Goal: Task Accomplishment & Management: Use online tool/utility

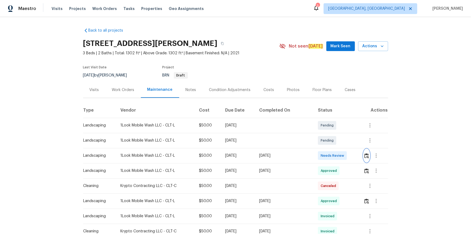
click at [335, 154] on img "button" at bounding box center [366, 155] width 5 height 5
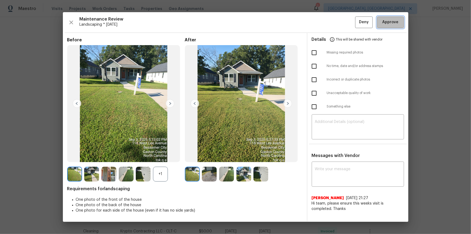
click at [335, 27] on button "Approve" at bounding box center [390, 22] width 27 height 12
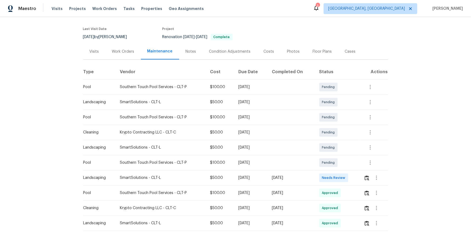
scroll to position [71, 0]
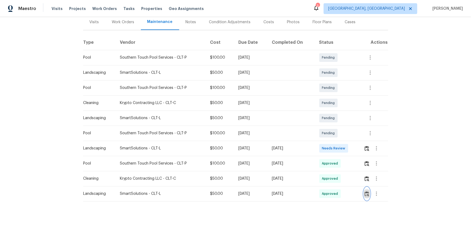
click at [335, 157] on button "button" at bounding box center [367, 193] width 6 height 13
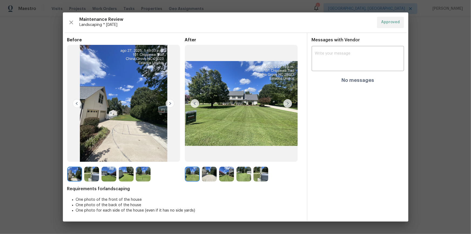
drag, startPoint x: 447, startPoint y: 87, endPoint x: 435, endPoint y: 126, distance: 40.8
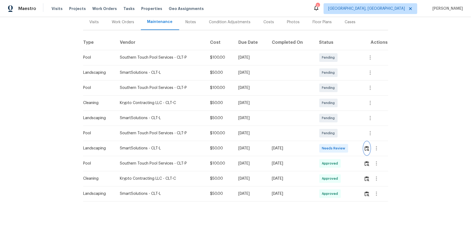
click at [335, 148] on button "button" at bounding box center [367, 148] width 6 height 13
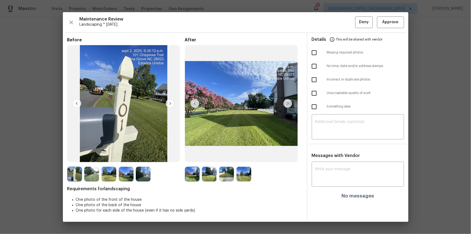
click at [287, 108] on img at bounding box center [241, 103] width 113 height 117
drag, startPoint x: 287, startPoint y: 108, endPoint x: 287, endPoint y: 104, distance: 4.3
click at [287, 108] on img at bounding box center [241, 103] width 113 height 117
click at [287, 104] on img at bounding box center [287, 103] width 9 height 9
click at [288, 104] on img at bounding box center [287, 103] width 9 height 9
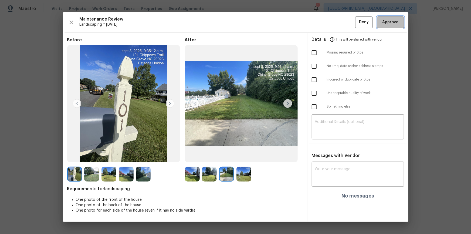
click at [335, 22] on span "Approve" at bounding box center [391, 22] width 16 height 7
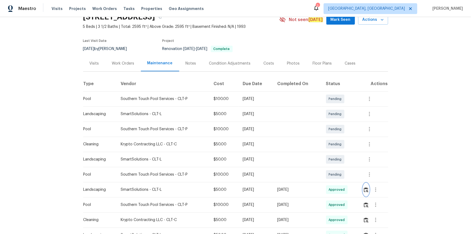
scroll to position [0, 0]
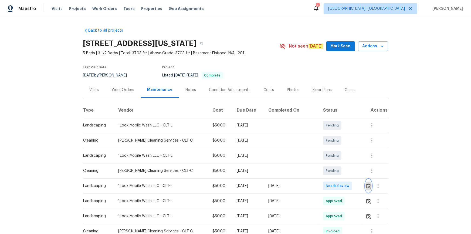
click at [367, 184] on img "button" at bounding box center [368, 185] width 5 height 5
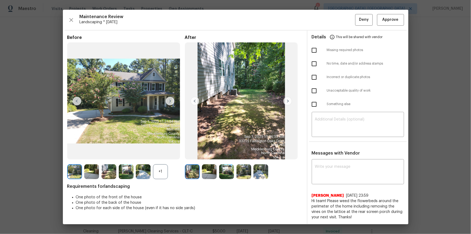
click at [394, 12] on div "Maintenance Review Landscaping * Tue, Sep 02 Deny Approve Before +1 After Requi…" at bounding box center [236, 117] width 346 height 214
click at [392, 21] on span "Approve" at bounding box center [391, 19] width 16 height 7
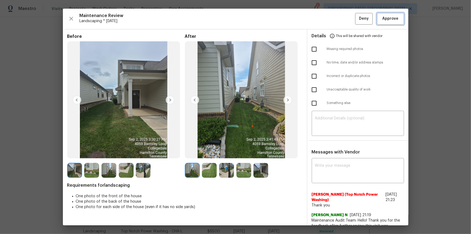
click at [391, 16] on span "Approve" at bounding box center [391, 18] width 16 height 7
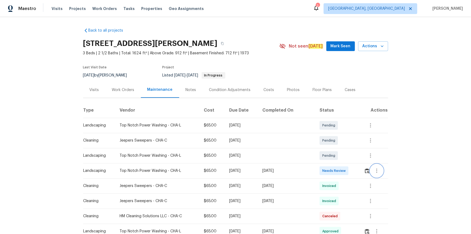
click at [370, 171] on button "button" at bounding box center [376, 170] width 13 height 13
click at [366, 171] on div at bounding box center [235, 117] width 471 height 234
click at [365, 170] on img "button" at bounding box center [367, 170] width 5 height 5
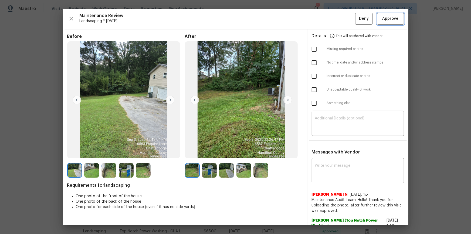
drag, startPoint x: 393, startPoint y: 17, endPoint x: 416, endPoint y: 167, distance: 151.8
click at [394, 18] on span "Approve" at bounding box center [391, 18] width 16 height 7
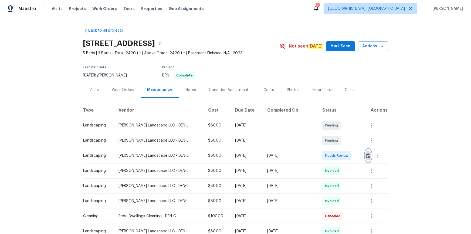
click at [335, 157] on img "button" at bounding box center [368, 155] width 5 height 5
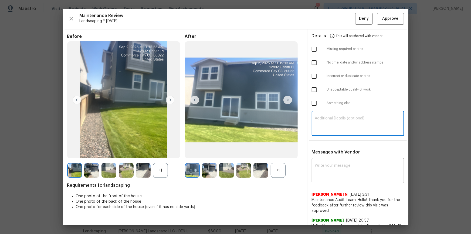
click at [335, 121] on textarea at bounding box center [358, 123] width 86 height 15
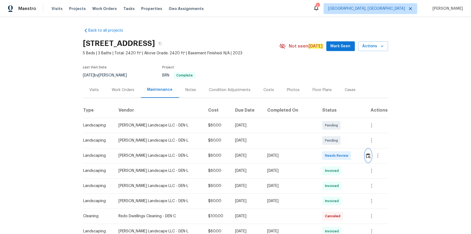
click at [335, 153] on img "button" at bounding box center [368, 155] width 5 height 5
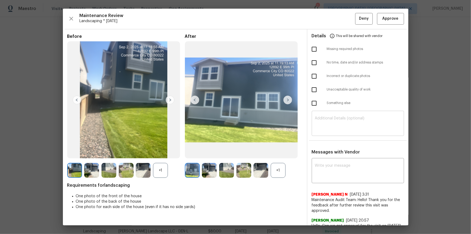
drag, startPoint x: 326, startPoint y: 139, endPoint x: 332, endPoint y: 124, distance: 16.6
click at [327, 138] on div "Details This will be shared with vendor Missing required photos No time, date a…" at bounding box center [358, 181] width 101 height 304
click at [332, 123] on textarea at bounding box center [358, 123] width 86 height 15
paste textarea "Maintenance Audit Team: Hello! Unfortunately this landscaping visit completed o…"
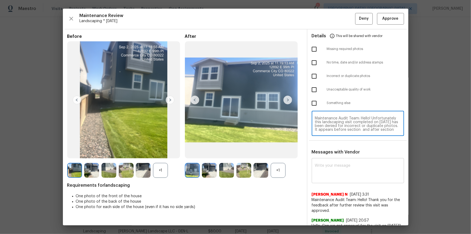
scroll to position [26, 0]
type textarea "Maintenance Audit Team: Hello! Unfortunately this landscaping visit completed o…"
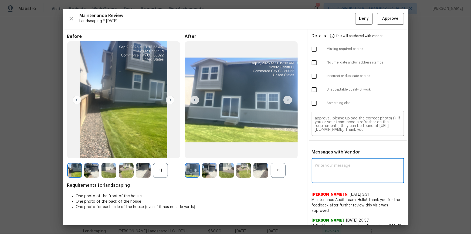
click at [335, 157] on textarea at bounding box center [358, 171] width 86 height 15
paste textarea "Maintenance Audit Team: Hello! Unfortunately this landscaping visit completed o…"
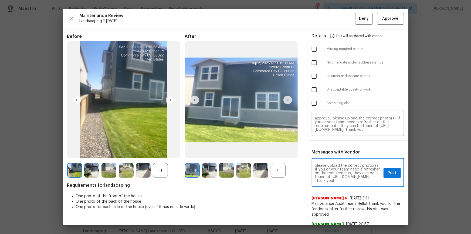
scroll to position [0, 0]
type textarea "Maintenance Audit Team: Hello! Unfortunately this landscaping visit completed o…"
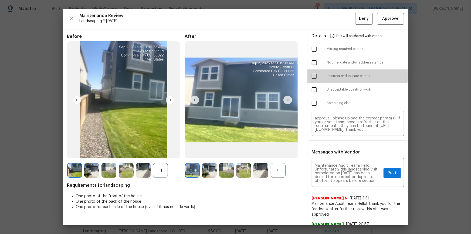
drag, startPoint x: 309, startPoint y: 75, endPoint x: 303, endPoint y: 101, distance: 26.9
click at [309, 75] on input "checkbox" at bounding box center [314, 75] width 11 height 11
checkbox input "true"
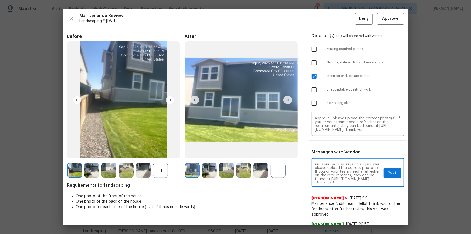
scroll to position [14, 0]
click at [335, 157] on span "Post" at bounding box center [392, 173] width 9 height 7
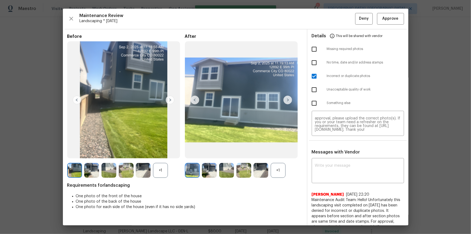
scroll to position [0, 0]
click at [335, 22] on span "Deny" at bounding box center [364, 18] width 10 height 7
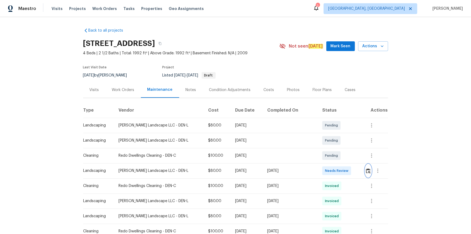
click at [335, 157] on img "button" at bounding box center [368, 170] width 5 height 5
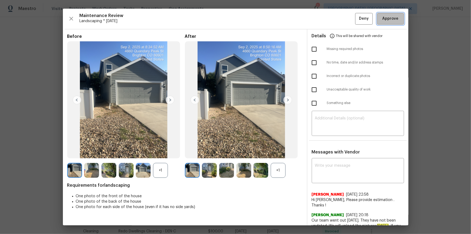
click at [335, 19] on span "Approve" at bounding box center [391, 18] width 16 height 7
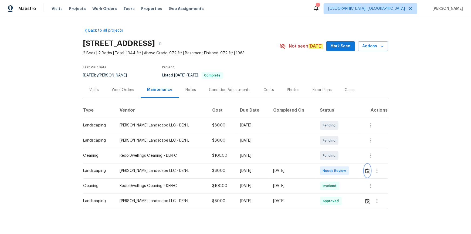
click at [335, 157] on img "button" at bounding box center [367, 170] width 5 height 5
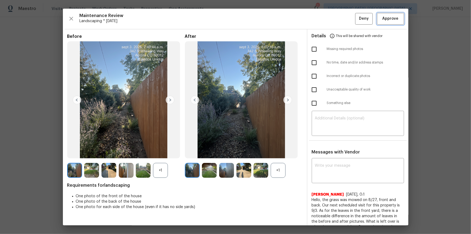
click at [335, 16] on span "Approve" at bounding box center [391, 18] width 16 height 7
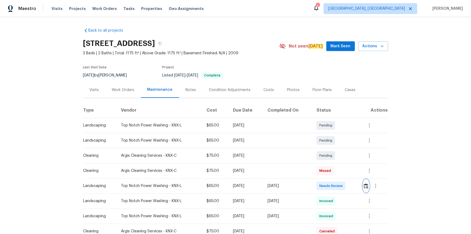
click at [335, 157] on img "button" at bounding box center [366, 185] width 5 height 5
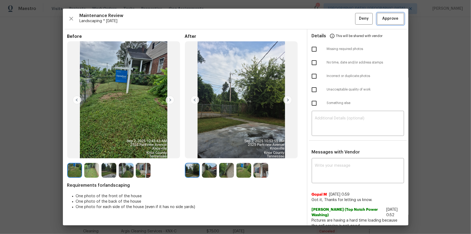
drag, startPoint x: 384, startPoint y: 17, endPoint x: 385, endPoint y: 19, distance: 2.9
click at [335, 18] on span "Approve" at bounding box center [391, 18] width 16 height 7
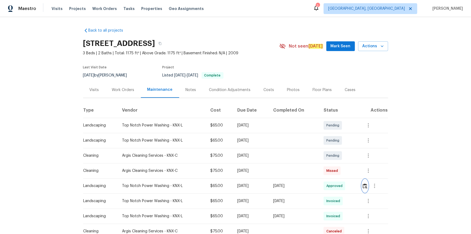
click at [335, 157] on button "button" at bounding box center [365, 185] width 6 height 13
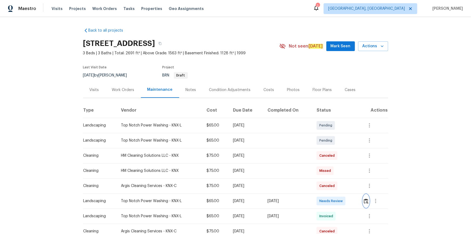
click at [335, 157] on img "button" at bounding box center [366, 200] width 5 height 5
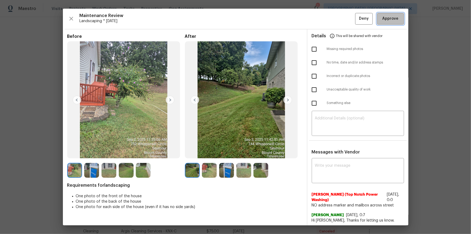
click at [335, 19] on span "Approve" at bounding box center [391, 18] width 16 height 7
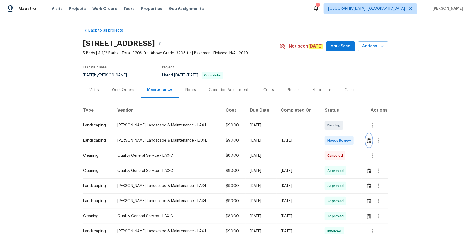
click at [367, 140] on img "button" at bounding box center [369, 140] width 5 height 5
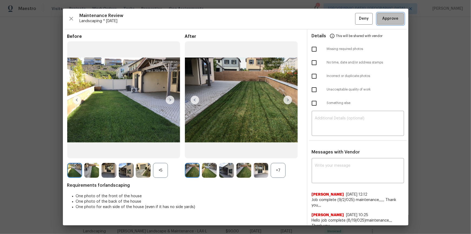
drag, startPoint x: 389, startPoint y: 18, endPoint x: 414, endPoint y: 107, distance: 92.3
click at [390, 18] on span "Approve" at bounding box center [391, 18] width 16 height 7
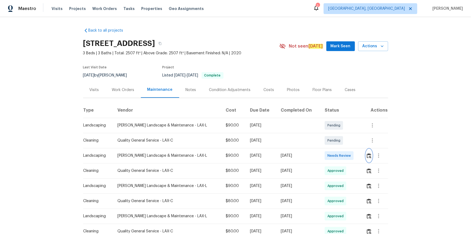
click at [335, 157] on img "button" at bounding box center [369, 155] width 5 height 5
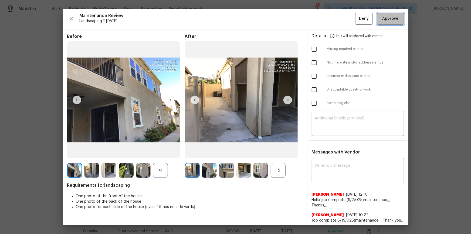
click at [335, 19] on button "Approve" at bounding box center [390, 19] width 27 height 12
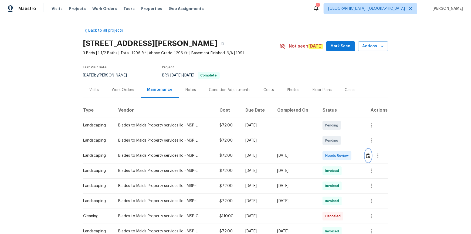
click at [335, 157] on img "button" at bounding box center [368, 155] width 5 height 5
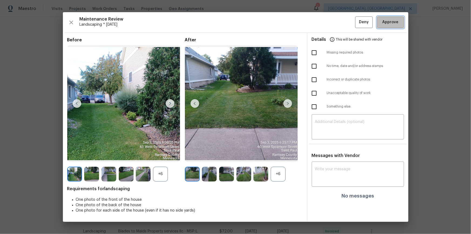
click at [335, 20] on span "Approve" at bounding box center [391, 22] width 16 height 7
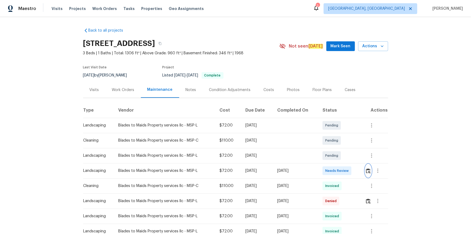
click at [335, 157] on img "button" at bounding box center [368, 170] width 5 height 5
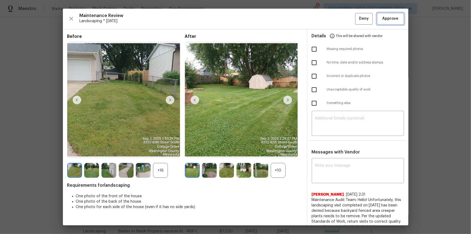
drag, startPoint x: 385, startPoint y: 19, endPoint x: 389, endPoint y: 27, distance: 8.3
click at [335, 19] on span "Approve" at bounding box center [391, 18] width 16 height 7
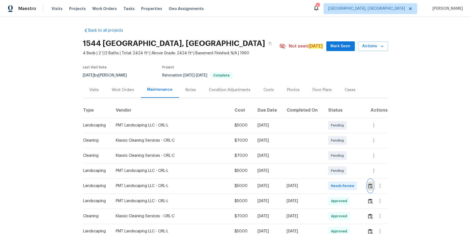
click at [335, 157] on img "button" at bounding box center [370, 185] width 5 height 5
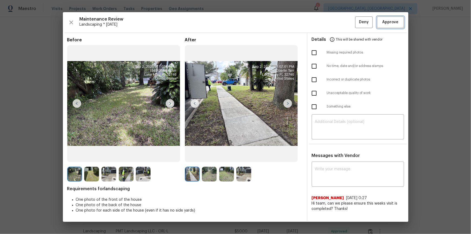
drag, startPoint x: 394, startPoint y: 22, endPoint x: 426, endPoint y: 67, distance: 55.6
click at [335, 23] on span "Approve" at bounding box center [391, 22] width 16 height 7
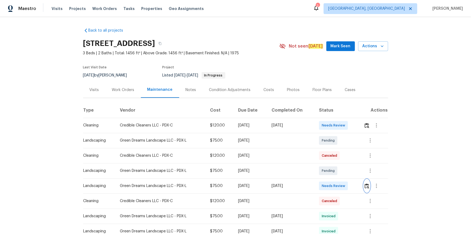
click at [335, 157] on img "button" at bounding box center [367, 185] width 5 height 5
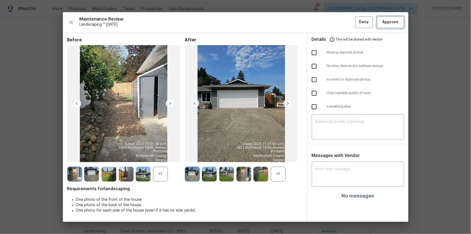
click at [335, 25] on span "Approve" at bounding box center [391, 22] width 16 height 7
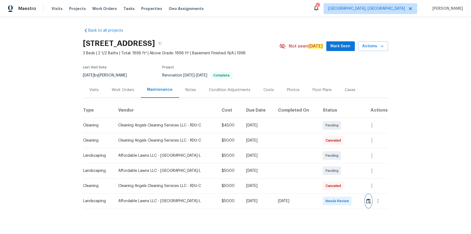
click at [335, 157] on img "button" at bounding box center [368, 200] width 5 height 5
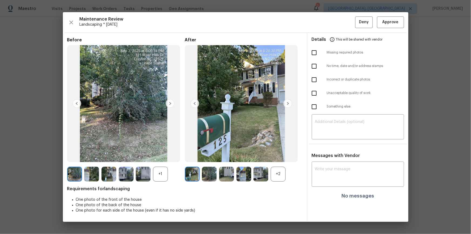
click at [335, 16] on div "Maintenance Review Landscaping * Tue, Sep 02 Deny Approve Before +1 After +2 Re…" at bounding box center [236, 116] width 346 height 209
drag, startPoint x: 399, startPoint y: 23, endPoint x: 397, endPoint y: 37, distance: 13.9
click at [335, 25] on span "Approve" at bounding box center [390, 22] width 18 height 7
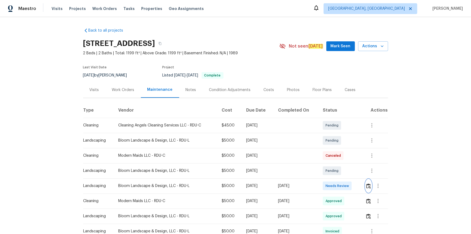
click at [367, 186] on img "button" at bounding box center [368, 185] width 5 height 5
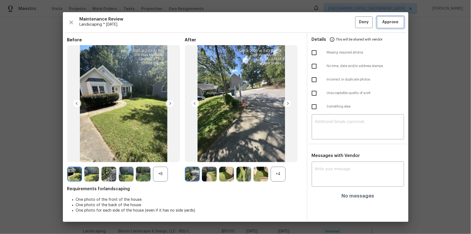
click at [392, 26] on button "Approve" at bounding box center [390, 22] width 27 height 12
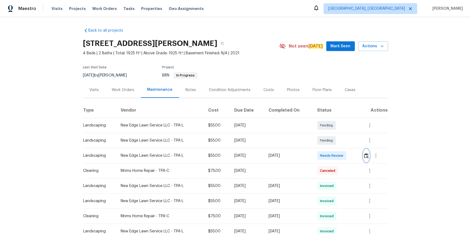
click at [367, 154] on img "button" at bounding box center [366, 155] width 5 height 5
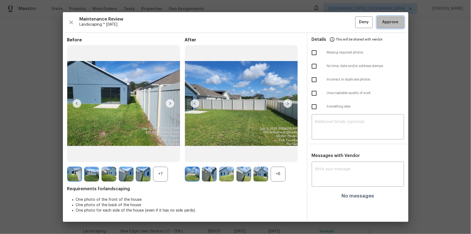
drag, startPoint x: 397, startPoint y: 19, endPoint x: 430, endPoint y: 122, distance: 107.7
click at [397, 22] on span "Approve" at bounding box center [391, 22] width 16 height 7
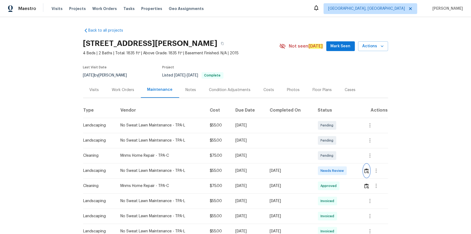
click at [366, 170] on img "button" at bounding box center [366, 170] width 5 height 5
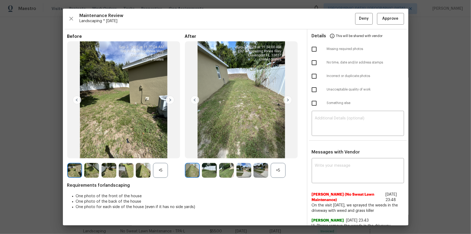
click at [391, 11] on div "Maintenance Review Landscaping * Tue, Sep 02 Deny Approve Before +5 After +5 Re…" at bounding box center [236, 117] width 346 height 217
drag, startPoint x: 399, startPoint y: 18, endPoint x: 408, endPoint y: 46, distance: 29.4
click at [399, 18] on button "Approve" at bounding box center [390, 19] width 27 height 12
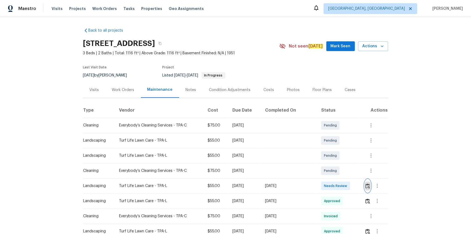
click at [365, 189] on button "button" at bounding box center [368, 185] width 6 height 13
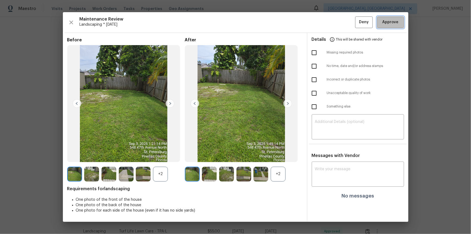
click at [396, 20] on span "Approve" at bounding box center [391, 22] width 16 height 7
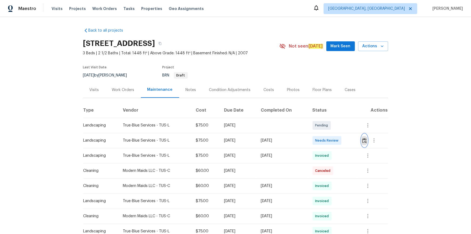
click at [335, 138] on img "button" at bounding box center [364, 140] width 5 height 5
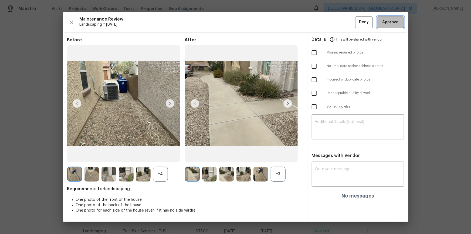
click at [335, 26] on button "Approve" at bounding box center [390, 22] width 27 height 12
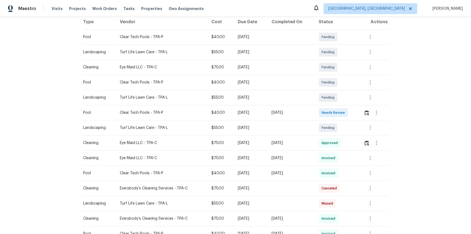
scroll to position [147, 0]
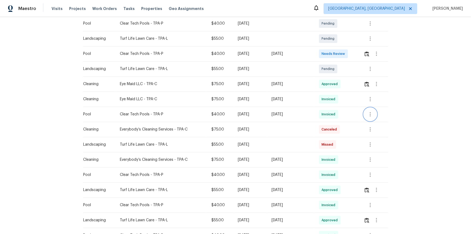
click at [335, 116] on icon "button" at bounding box center [370, 114] width 6 height 6
click at [335, 121] on li "View details" at bounding box center [383, 123] width 38 height 9
click at [335, 157] on div at bounding box center [235, 117] width 471 height 234
click at [335, 157] on icon "button" at bounding box center [370, 175] width 1 height 4
click at [335, 157] on li "View details" at bounding box center [383, 183] width 38 height 9
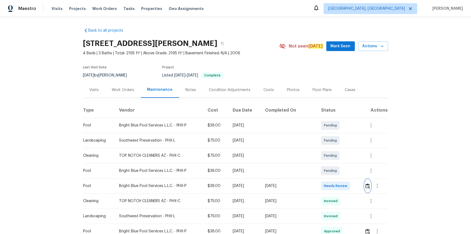
click at [366, 186] on img "button" at bounding box center [368, 185] width 5 height 5
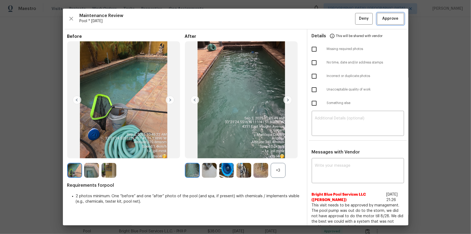
click at [394, 17] on span "Approve" at bounding box center [391, 18] width 16 height 7
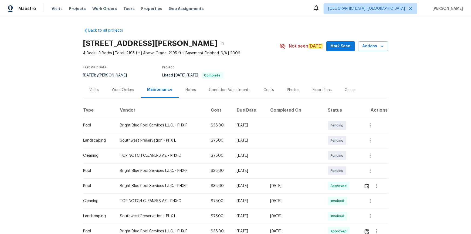
drag, startPoint x: 362, startPoint y: 181, endPoint x: 365, endPoint y: 184, distance: 4.8
click at [362, 181] on td at bounding box center [374, 185] width 28 height 15
click at [365, 184] on img "button" at bounding box center [367, 185] width 5 height 5
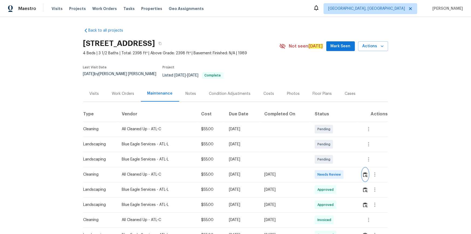
click at [335, 157] on img "button" at bounding box center [365, 174] width 5 height 5
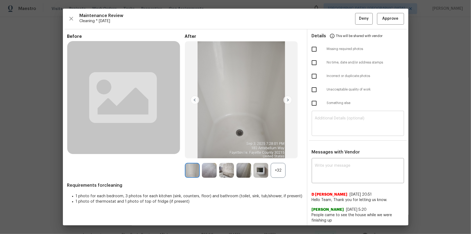
click at [325, 119] on textarea at bounding box center [358, 123] width 86 height 15
paste textarea "Maintenance Audit Team: Hello! Unfortunately, this cleaning visit completed on …"
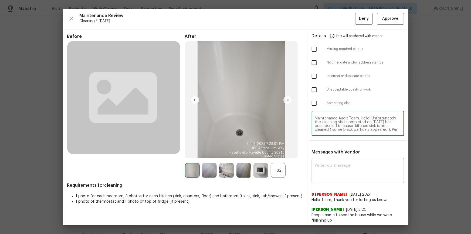
scroll to position [45, 0]
type textarea "Maintenance Audit Team: Hello! Unfortunately, this cleaning visit completed on …"
drag, startPoint x: 341, startPoint y: 159, endPoint x: 340, endPoint y: 162, distance: 3.3
click at [335, 157] on div "Messages with Vendor x ​ D Kamesh 9/4/25, 20:51 Hello Team, Thank you for letti…" at bounding box center [358, 201] width 101 height 104
click at [335, 157] on textarea at bounding box center [358, 171] width 86 height 15
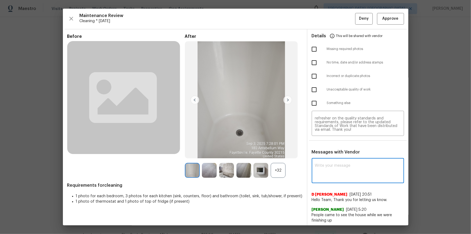
paste textarea "Maintenance Audit Team: Hello! Unfortunately, this cleaning visit completed on …"
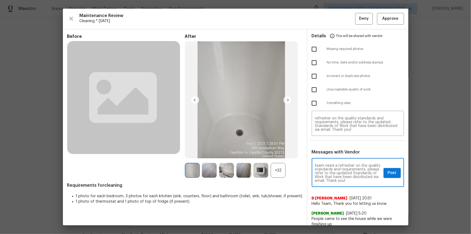
type textarea "Maintenance Audit Team: Hello! Unfortunately, this cleaning visit completed on …"
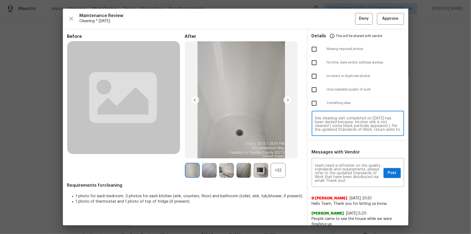
scroll to position [10, 0]
click at [322, 123] on textarea "Maintenance Audit Team: Hello! Unfortunately, this cleaning visit completed on …" at bounding box center [358, 123] width 86 height 15
click at [324, 124] on textarea "Maintenance Audit Team: Hello! Unfortunately, this cleaning visit completed on …" at bounding box center [358, 123] width 86 height 15
click at [335, 131] on textarea "Maintenance Audit Team: Hello! Unfortunately, this cleaning visit completed on …" at bounding box center [358, 123] width 86 height 15
click at [335, 128] on textarea "Maintenance Audit Team: Hello! Unfortunately, this cleaning visit completed on …" at bounding box center [358, 123] width 86 height 15
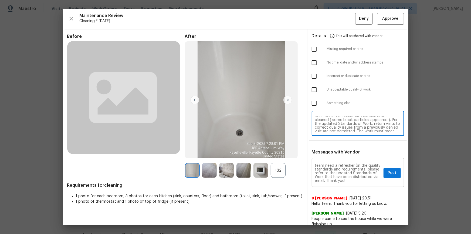
type textarea "Maintenance Audit Team: Hello! Unfortunately, this cleaning visit completed on …"
click at [335, 157] on textarea "Maintenance Audit Team: Hello! Unfortunately, this cleaning visit completed on …" at bounding box center [348, 173] width 66 height 19
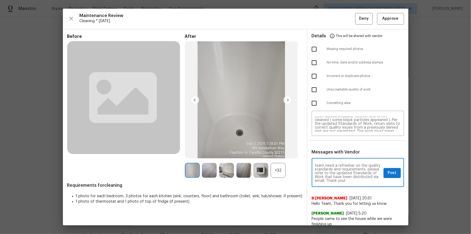
paste textarea "Maintenance Audit Team: Hello! Unfortunately, this cleaning visit completed on …"
click at [335, 157] on textarea at bounding box center [348, 173] width 66 height 19
paste textarea "les appeared ). Per the updated Standards of Work, return visits to correct qua…"
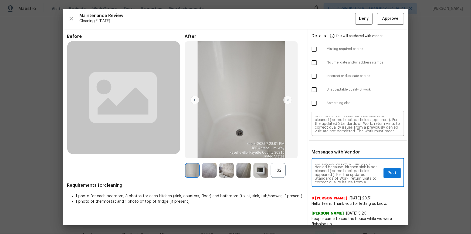
type textarea "Maintenance Audit Team: Hello! Unfortunately, this cleaning visit completed on …"
click at [313, 90] on input "checkbox" at bounding box center [314, 89] width 11 height 11
checkbox input "true"
drag, startPoint x: 386, startPoint y: 171, endPoint x: 389, endPoint y: 178, distance: 7.7
click at [335, 157] on span "Post" at bounding box center [392, 173] width 9 height 7
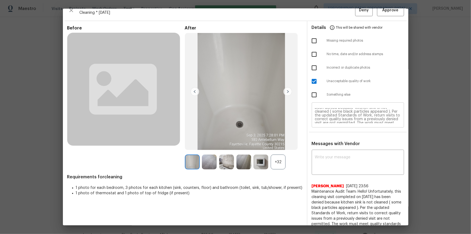
scroll to position [0, 0]
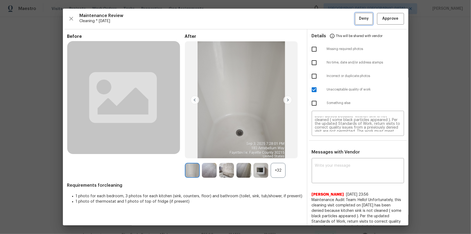
click at [335, 13] on button "Deny" at bounding box center [364, 19] width 18 height 12
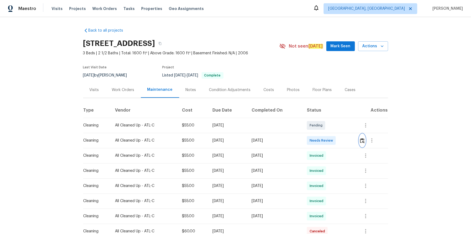
click at [335, 141] on img "button" at bounding box center [362, 140] width 5 height 5
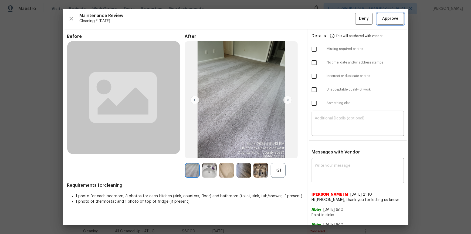
drag, startPoint x: 395, startPoint y: 23, endPoint x: 451, endPoint y: 147, distance: 135.9
click at [335, 24] on button "Approve" at bounding box center [390, 19] width 27 height 12
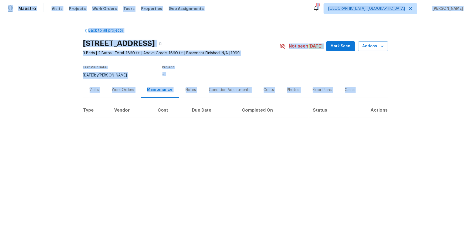
drag, startPoint x: 0, startPoint y: 243, endPoint x: 0, endPoint y: -22, distance: 264.9
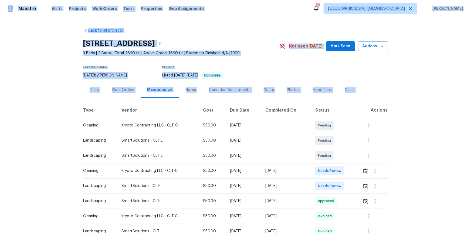
click at [275, 30] on div "Back to all projects 2903 Rosemeade Dr, Monroe, NC 28110 3 Beds | 2 Baths | Tot…" at bounding box center [235, 153] width 305 height 261
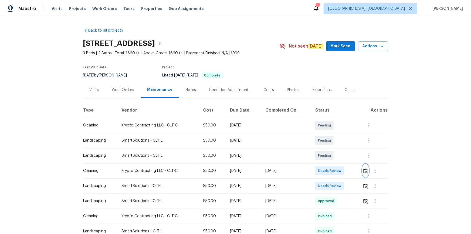
click at [335, 157] on img "button" at bounding box center [365, 170] width 5 height 5
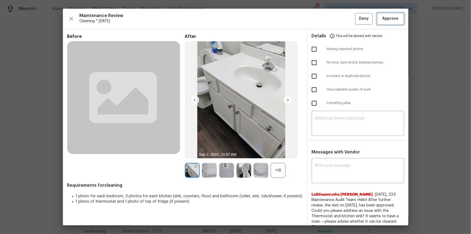
click at [335, 19] on span "Approve" at bounding box center [391, 18] width 16 height 7
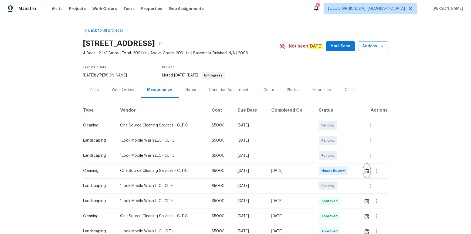
click at [335, 157] on img "button" at bounding box center [367, 170] width 5 height 5
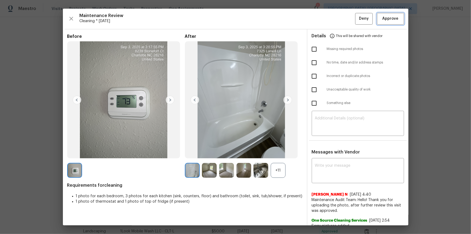
click at [335, 17] on span "Approve" at bounding box center [391, 18] width 16 height 7
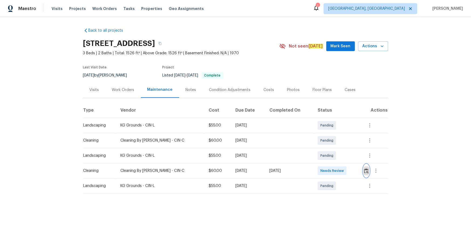
click at [335, 157] on img "button" at bounding box center [366, 170] width 5 height 5
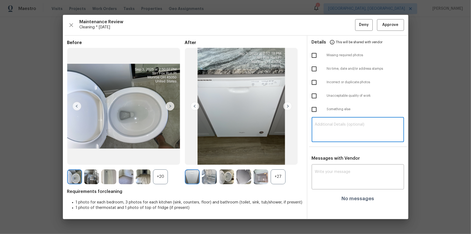
click at [335, 126] on textarea at bounding box center [358, 130] width 86 height 15
paste textarea "Maintenance Audit Team: Hello! Unfortunately, this cleaning visit completed on …"
type textarea "Maintenance Audit Team: Hello! Unfortunately, this cleaning visit completed on …"
click at [335, 157] on textarea at bounding box center [358, 177] width 86 height 15
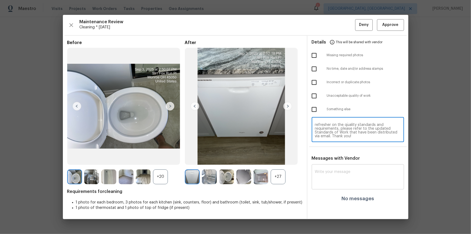
paste textarea "Maintenance Audit Team: Hello! Unfortunately, this cleaning visit completed on …"
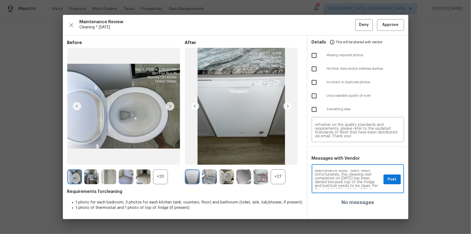
scroll to position [0, 0]
type textarea "Maintenance Audit Team: Hello! Unfortunately, this cleaning visit completed on …"
click at [319, 93] on input "checkbox" at bounding box center [314, 95] width 11 height 11
checkbox input "true"
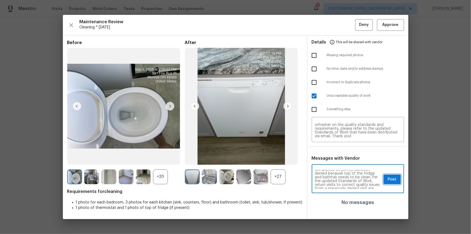
click at [335, 157] on button "Post" at bounding box center [392, 179] width 17 height 10
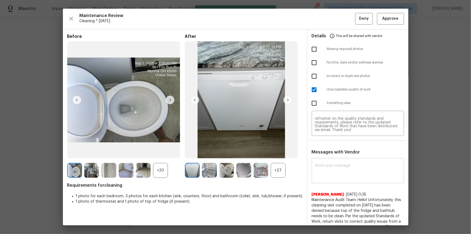
scroll to position [0, 0]
click at [335, 15] on button "Deny" at bounding box center [364, 19] width 18 height 12
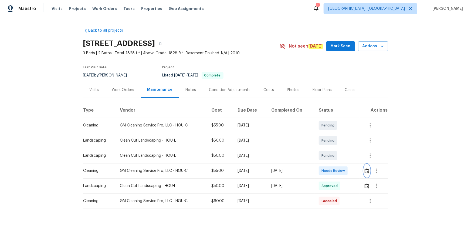
click at [335, 157] on img "button" at bounding box center [367, 170] width 5 height 5
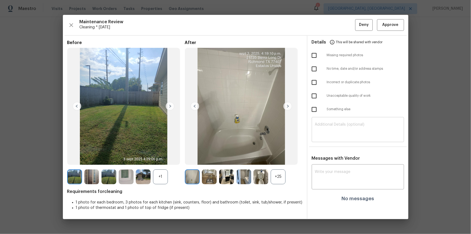
click at [335, 126] on textarea at bounding box center [358, 130] width 86 height 15
click at [335, 127] on textarea at bounding box center [358, 130] width 86 height 15
paste textarea "Maintenance Audit Team: Hello! Unfortunately, this cleaning visit completed on …"
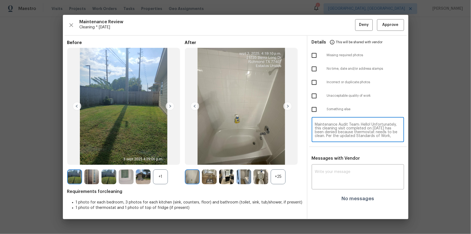
scroll to position [38, 0]
type textarea "Maintenance Audit Team: Hello! Unfortunately, this cleaning visit completed on …"
click at [335, 157] on textarea at bounding box center [358, 177] width 86 height 15
paste textarea "Maintenance Audit Team: Hello! Unfortunately, this cleaning visit completed on …"
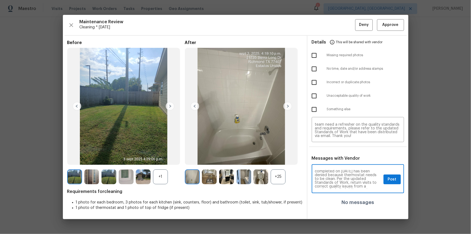
scroll to position [0, 0]
type textarea "Maintenance Audit Team: Hello! Unfortunately, this cleaning visit completed on …"
drag, startPoint x: 314, startPoint y: 94, endPoint x: 334, endPoint y: 103, distance: 21.7
click at [314, 94] on input "checkbox" at bounding box center [314, 95] width 11 height 11
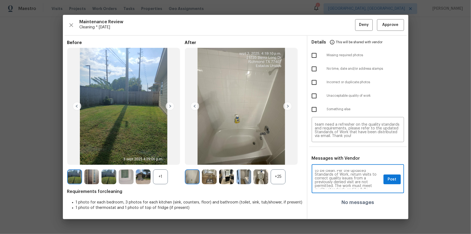
checkbox input "true"
click at [335, 157] on span "Post" at bounding box center [392, 179] width 9 height 7
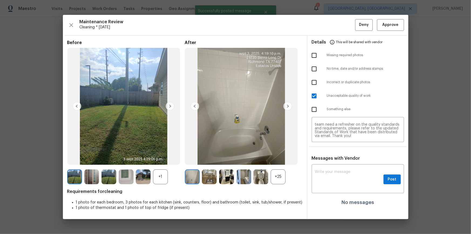
scroll to position [0, 0]
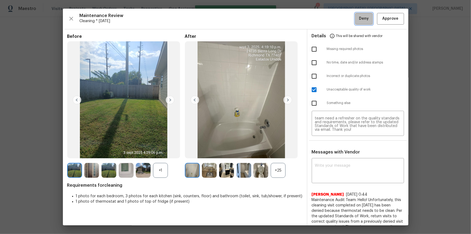
click at [335, 15] on button "Deny" at bounding box center [364, 19] width 18 height 12
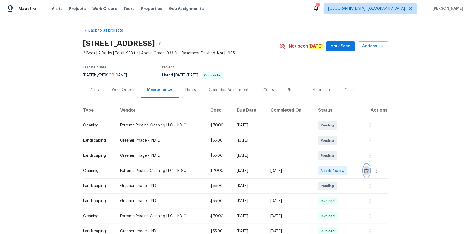
click at [335, 157] on img "button" at bounding box center [366, 170] width 5 height 5
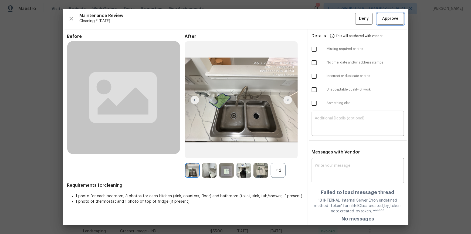
drag, startPoint x: 389, startPoint y: 18, endPoint x: 403, endPoint y: 97, distance: 80.8
click at [335, 18] on span "Approve" at bounding box center [391, 18] width 16 height 7
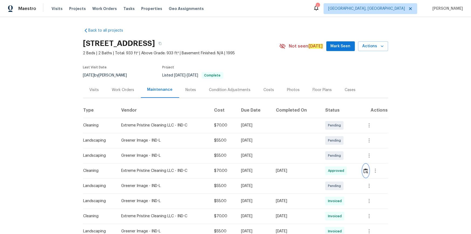
click at [335, 157] on img "button" at bounding box center [366, 170] width 5 height 5
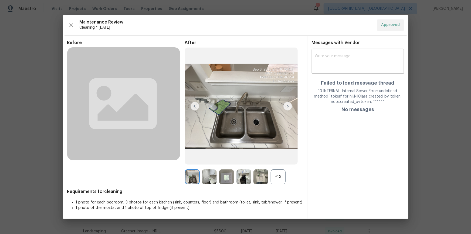
click at [284, 157] on div "+12" at bounding box center [278, 176] width 15 height 15
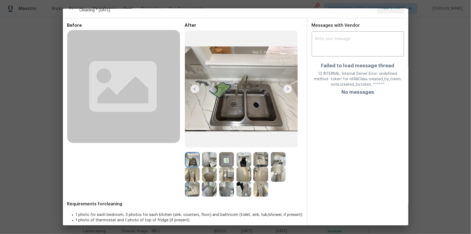
scroll to position [16, 0]
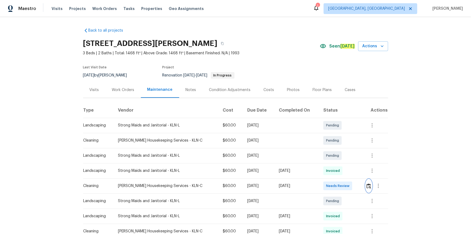
click at [335, 157] on img "button" at bounding box center [369, 185] width 5 height 5
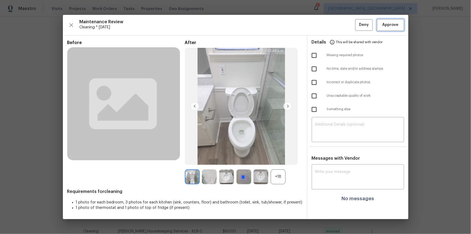
click at [335, 21] on button "Approve" at bounding box center [390, 25] width 27 height 12
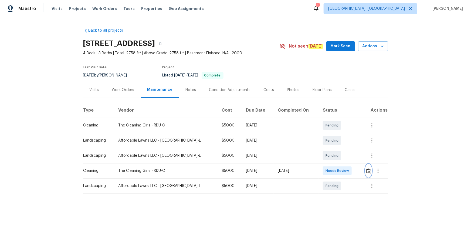
click at [335, 157] on img "button" at bounding box center [368, 170] width 5 height 5
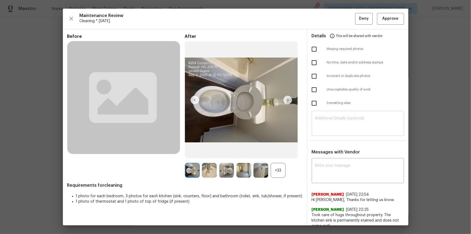
click at [335, 133] on div "​" at bounding box center [358, 124] width 92 height 24
paste textarea "Maintenance Audit Team: Hello! Unfortunately, this cleaning visit completed on …"
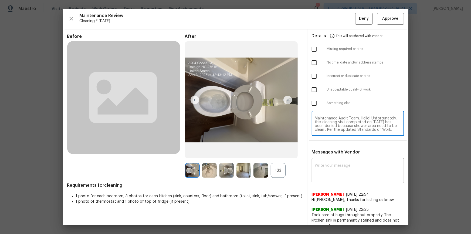
scroll to position [41, 0]
type textarea "Maintenance Audit Team: Hello! Unfortunately, this cleaning visit completed on …"
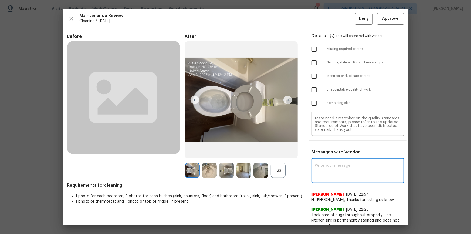
click at [335, 157] on textarea at bounding box center [358, 171] width 86 height 15
paste textarea "Maintenance Audit Team: Hello! Unfortunately, this cleaning visit completed on …"
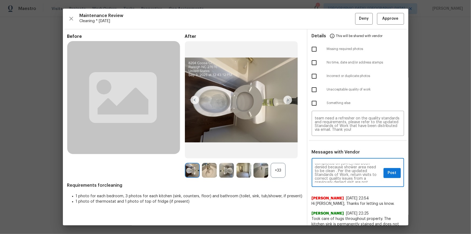
scroll to position [19, 0]
type textarea "Maintenance Audit Team: Hello! Unfortunately, this cleaning visit completed on …"
drag, startPoint x: 314, startPoint y: 90, endPoint x: 339, endPoint y: 176, distance: 89.5
click at [313, 90] on input "checkbox" at bounding box center [314, 89] width 11 height 11
checkbox input "true"
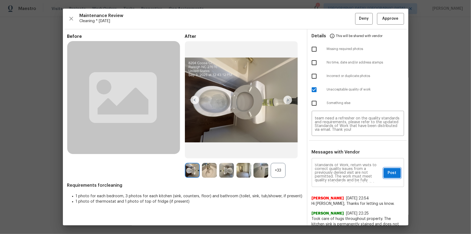
click at [335, 157] on span "Post" at bounding box center [392, 173] width 9 height 7
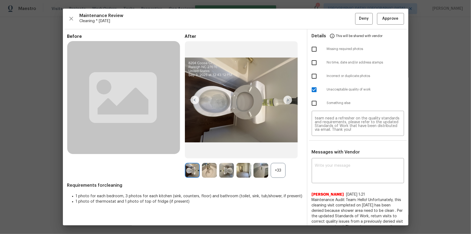
scroll to position [0, 0]
drag, startPoint x: 363, startPoint y: 12, endPoint x: 364, endPoint y: 15, distance: 3.9
click at [335, 12] on div "Maintenance Review Cleaning * Tue, Sep 02 Deny Approve Before After +33 Require…" at bounding box center [236, 117] width 346 height 217
click at [335, 10] on div "Maintenance Review Cleaning * Tue, Sep 02 Deny Approve Before After +33 Require…" at bounding box center [236, 117] width 346 height 217
click at [335, 22] on span "Deny" at bounding box center [364, 18] width 10 height 7
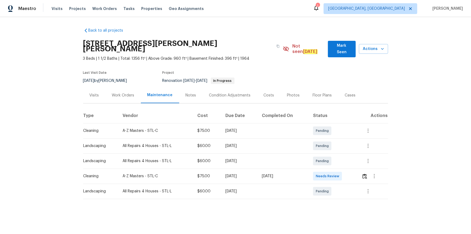
click at [289, 93] on div "Photos" at bounding box center [293, 95] width 13 height 5
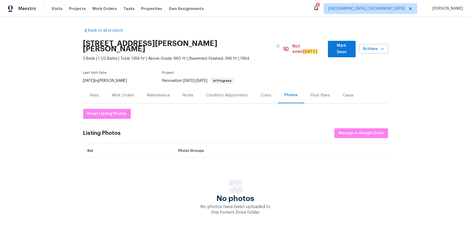
click at [315, 93] on div "Floor Plans" at bounding box center [320, 95] width 19 height 5
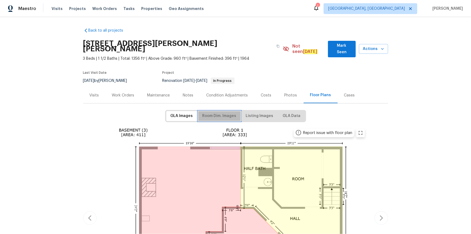
click at [217, 113] on span "Room Dim. Images" at bounding box center [219, 116] width 34 height 7
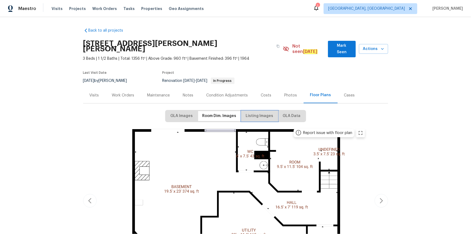
click at [257, 113] on span "Listing Images" at bounding box center [260, 116] width 28 height 7
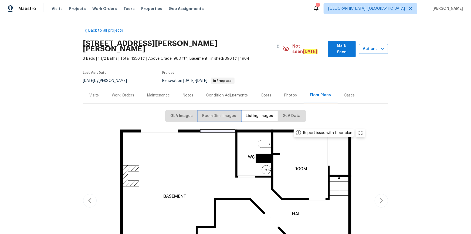
click at [218, 113] on span "Room Dim. Images" at bounding box center [219, 116] width 34 height 7
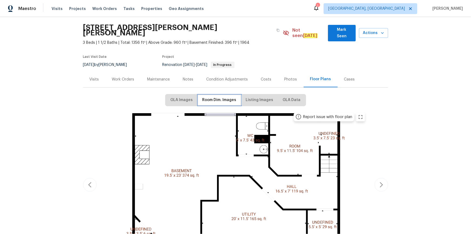
scroll to position [24, 0]
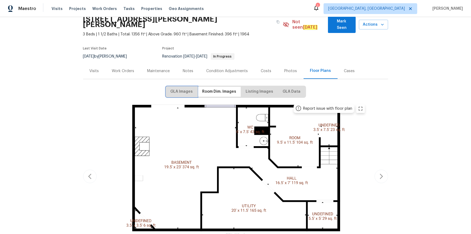
click at [183, 88] on span "GLA Images" at bounding box center [182, 91] width 22 height 7
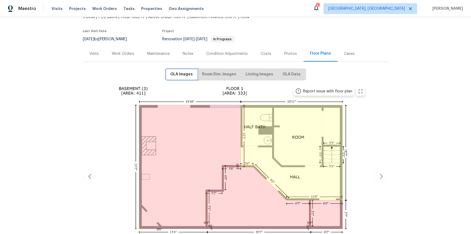
scroll to position [49, 0]
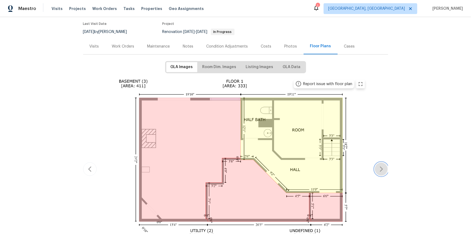
click at [335, 157] on icon "button" at bounding box center [381, 169] width 6 height 6
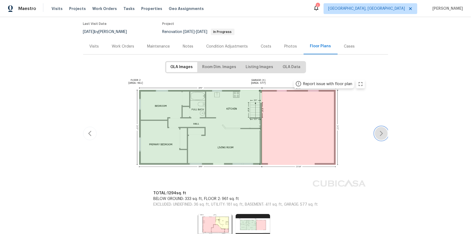
click at [335, 130] on icon "button" at bounding box center [381, 133] width 6 height 6
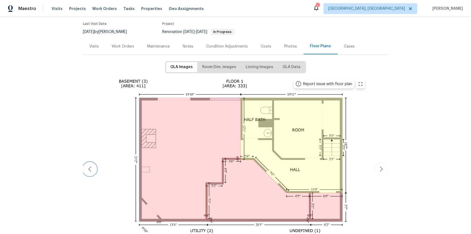
click at [83, 157] on button "button" at bounding box center [89, 168] width 13 height 13
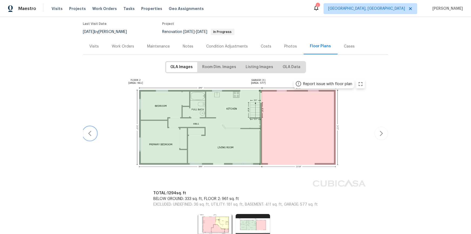
click at [87, 130] on icon "button" at bounding box center [90, 133] width 6 height 6
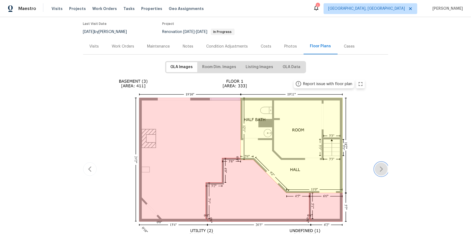
click at [335, 157] on icon "button" at bounding box center [381, 168] width 3 height 5
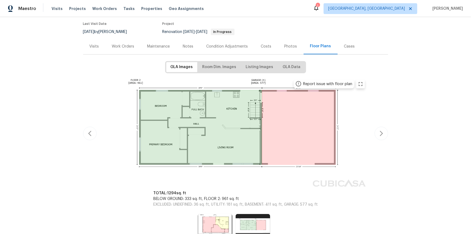
click at [292, 129] on img at bounding box center [235, 132] width 265 height 113
click at [335, 130] on icon "button" at bounding box center [381, 133] width 6 height 6
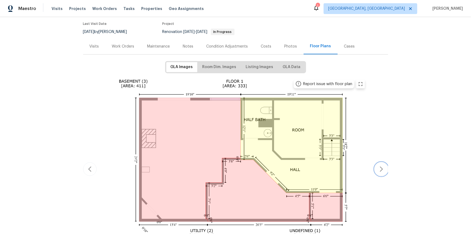
click at [335, 157] on icon "button" at bounding box center [381, 169] width 6 height 6
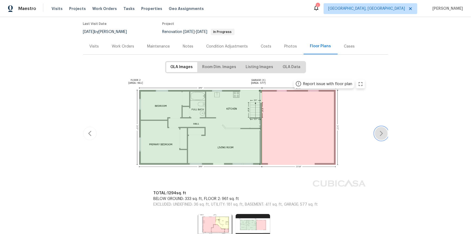
click at [335, 130] on icon "button" at bounding box center [381, 133] width 6 height 6
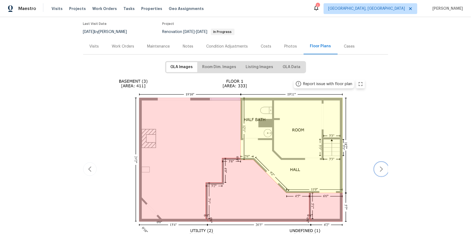
click at [335, 157] on icon "button" at bounding box center [381, 169] width 6 height 6
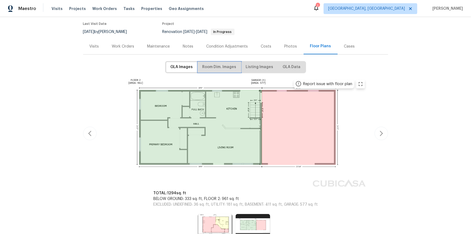
click at [209, 64] on span "Room Dim. Images" at bounding box center [219, 67] width 34 height 7
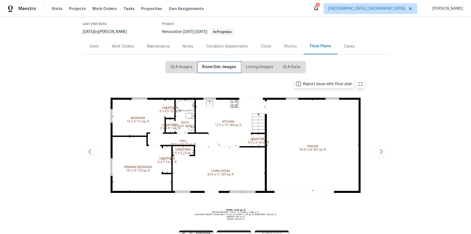
scroll to position [0, 0]
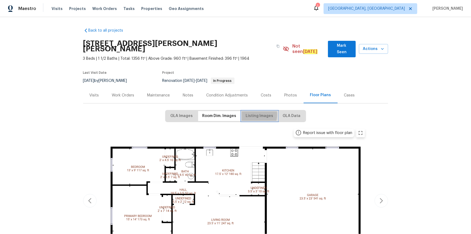
click at [252, 113] on span "Listing Images" at bounding box center [260, 116] width 28 height 7
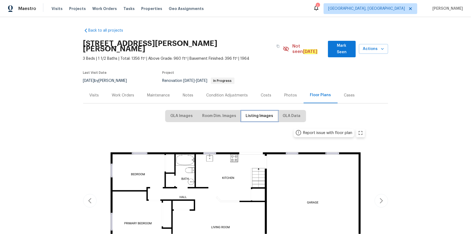
scroll to position [73, 0]
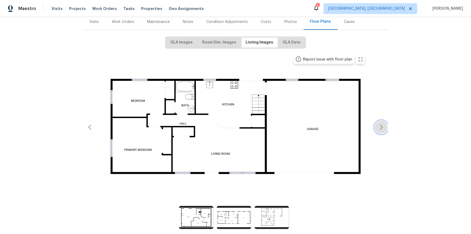
click at [335, 124] on icon "button" at bounding box center [381, 127] width 6 height 6
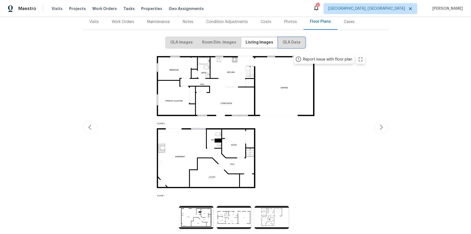
click at [286, 39] on span "GLA Data" at bounding box center [292, 42] width 18 height 7
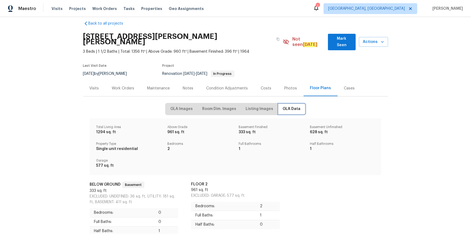
scroll to position [0, 0]
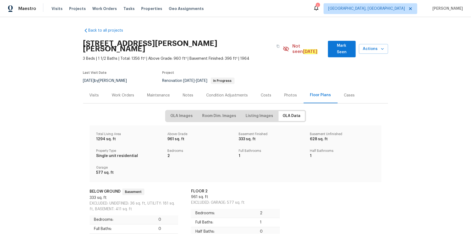
click at [335, 93] on div "Cases" at bounding box center [349, 95] width 11 height 5
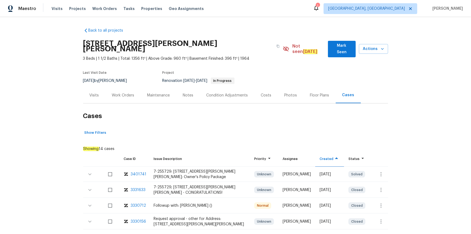
click at [159, 93] on div "Maintenance" at bounding box center [158, 95] width 23 height 5
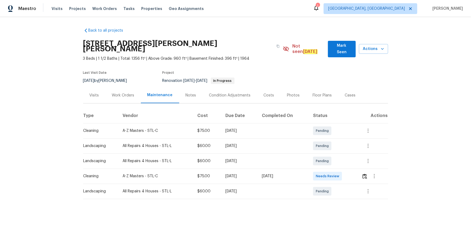
click at [335, 157] on div at bounding box center [375, 176] width 26 height 13
click at [335, 157] on button "button" at bounding box center [365, 176] width 6 height 13
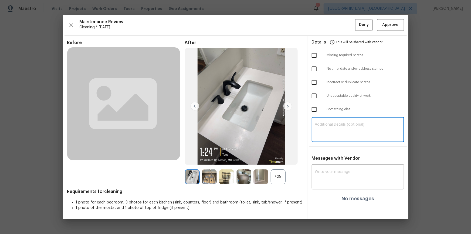
click at [335, 124] on textarea at bounding box center [358, 130] width 86 height 15
paste textarea "Maintenance Audit Team: Hello! Unfortunately, this cleaning visit completed on …"
type textarea "Maintenance Audit Team: Hello! Unfortunately, this cleaning visit completed on …"
click at [329, 157] on textarea at bounding box center [358, 177] width 86 height 15
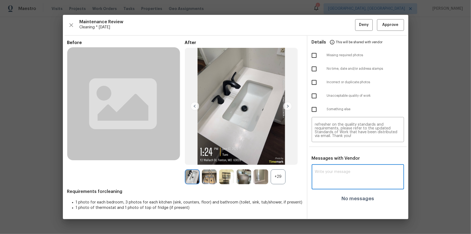
paste textarea "Maintenance Audit Team: Hello! Unfortunately, this cleaning visit completed on …"
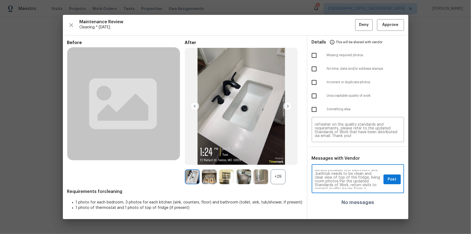
scroll to position [10, 0]
type textarea "Maintenance Audit Team: Hello! Unfortunately, this cleaning visit completed on …"
click at [319, 96] on input "checkbox" at bounding box center [314, 95] width 11 height 11
checkbox input "true"
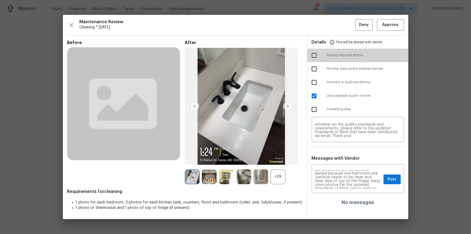
click at [312, 53] on input "checkbox" at bounding box center [314, 55] width 11 height 11
checkbox input "true"
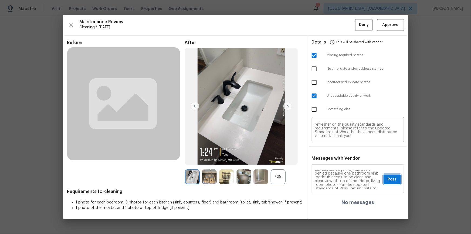
click at [335, 157] on span "Post" at bounding box center [392, 179] width 9 height 7
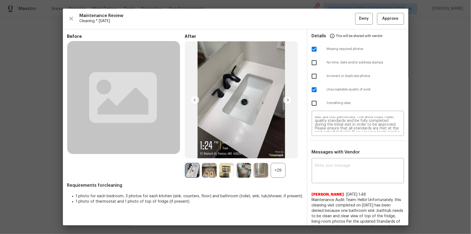
scroll to position [21, 0]
drag, startPoint x: 360, startPoint y: 16, endPoint x: 373, endPoint y: 71, distance: 56.8
click at [335, 16] on span "Deny" at bounding box center [364, 18] width 10 height 7
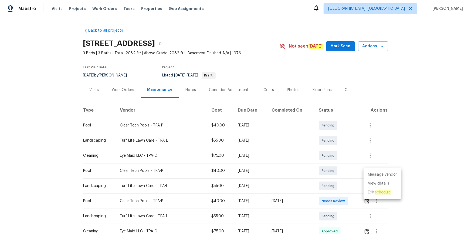
scroll to position [147, 0]
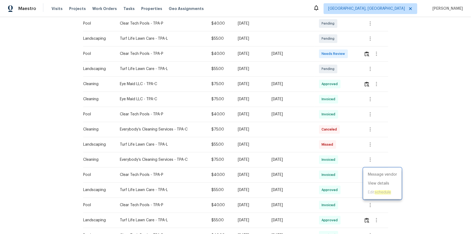
drag, startPoint x: 367, startPoint y: 50, endPoint x: 367, endPoint y: 56, distance: 5.7
click at [367, 51] on div at bounding box center [235, 117] width 471 height 234
click at [367, 50] on button "button" at bounding box center [367, 53] width 6 height 13
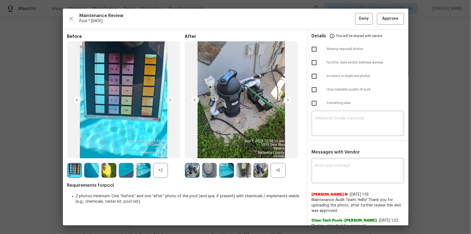
drag, startPoint x: 447, startPoint y: 73, endPoint x: 394, endPoint y: 132, distance: 79.1
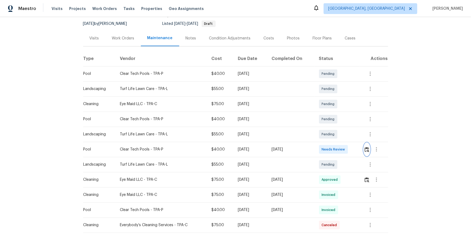
scroll to position [49, 0]
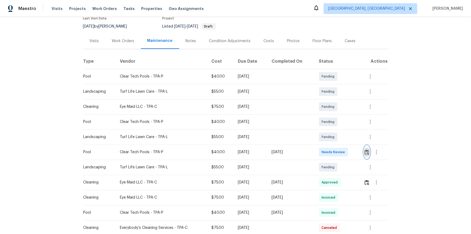
click at [365, 147] on button "button" at bounding box center [367, 152] width 6 height 13
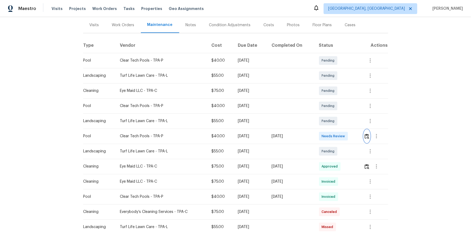
scroll to position [73, 0]
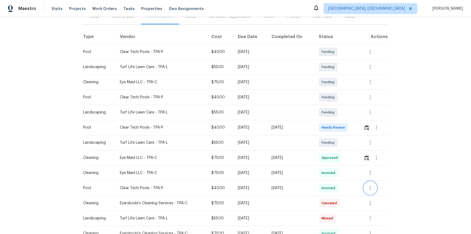
click at [369, 188] on icon "button" at bounding box center [370, 188] width 6 height 6
click at [373, 194] on li "View details" at bounding box center [383, 196] width 38 height 9
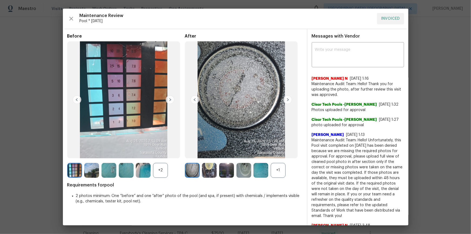
scroll to position [189, 0]
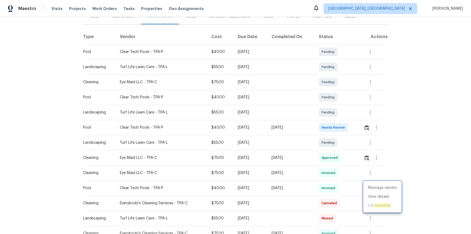
drag, startPoint x: 368, startPoint y: 125, endPoint x: 367, endPoint y: 128, distance: 2.8
click at [368, 127] on div at bounding box center [235, 117] width 471 height 234
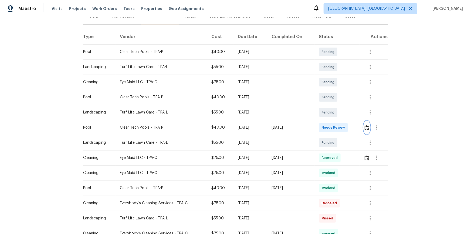
click at [366, 129] on img "button" at bounding box center [367, 127] width 5 height 5
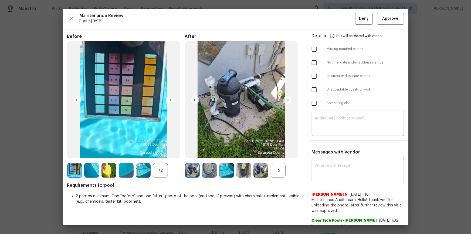
click at [363, 140] on hr at bounding box center [358, 140] width 98 height 1
click at [354, 121] on textarea at bounding box center [358, 123] width 86 height 15
paste textarea "Maintenance Audit Team: Hello! Unfortunately, this pool visit completed on 09/0…"
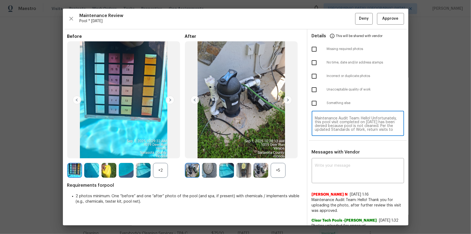
scroll to position [41, 0]
type textarea "Maintenance Audit Team: Hello! Unfortunately, this pool visit completed on 09/0…"
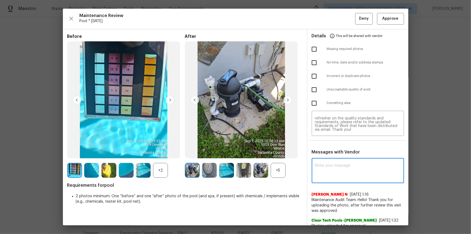
click at [341, 171] on textarea at bounding box center [358, 171] width 86 height 15
paste textarea "Maintenance Audit Team: Hello! Unfortunately, this pool visit completed on 09/0…"
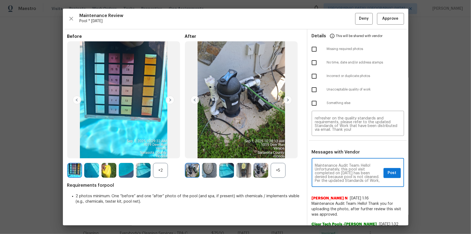
scroll to position [10, 0]
type textarea "Maintenance Audit Team: Hello! Unfortunately, this pool visit completed on 09/0…"
drag, startPoint x: 313, startPoint y: 90, endPoint x: 330, endPoint y: 101, distance: 19.8
click at [313, 90] on input "checkbox" at bounding box center [314, 89] width 11 height 11
checkbox input "true"
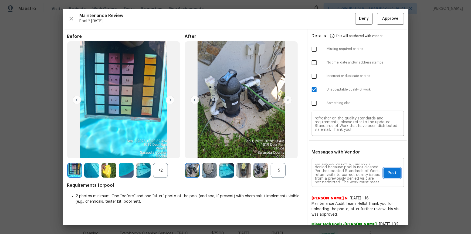
click at [388, 170] on span "Post" at bounding box center [392, 173] width 9 height 7
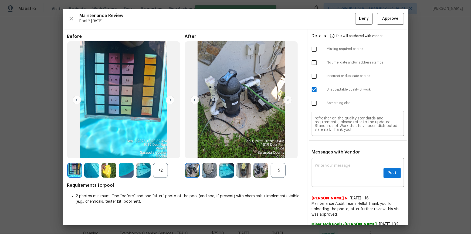
scroll to position [0, 0]
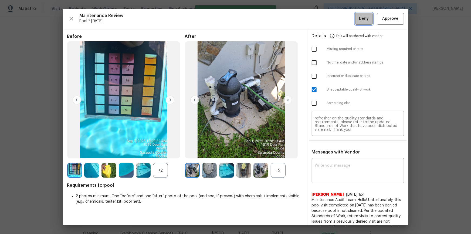
click at [359, 15] on span "Deny" at bounding box center [364, 18] width 10 height 7
